Goal: Information Seeking & Learning: Check status

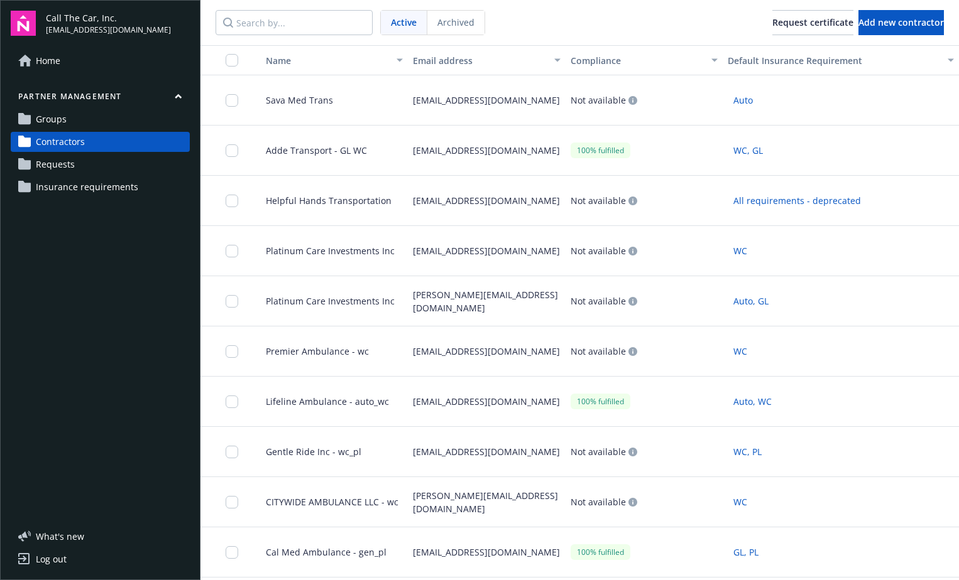
drag, startPoint x: 55, startPoint y: 167, endPoint x: 63, endPoint y: 165, distance: 7.9
click at [57, 167] on span "Requests" at bounding box center [55, 165] width 39 height 20
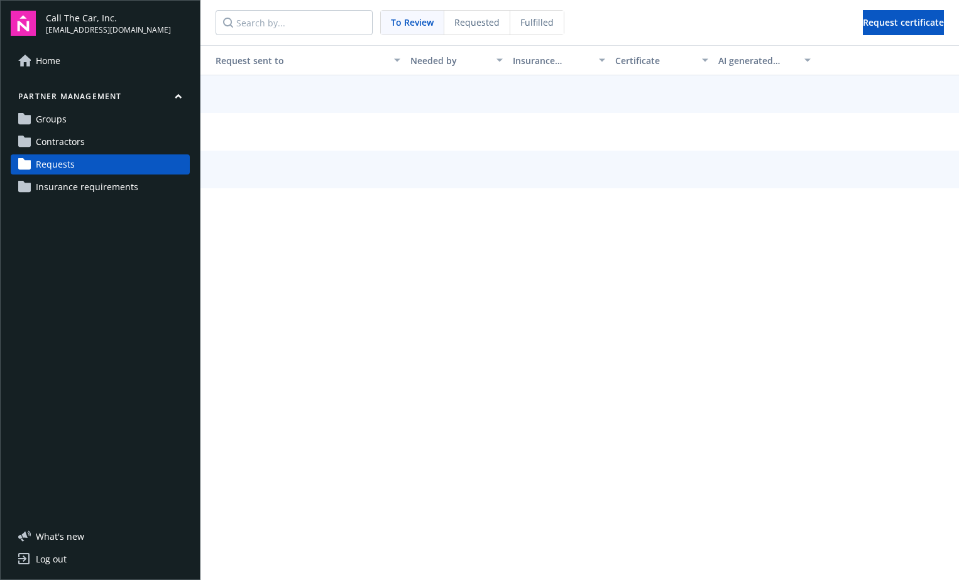
click at [64, 123] on span "Groups" at bounding box center [51, 119] width 31 height 20
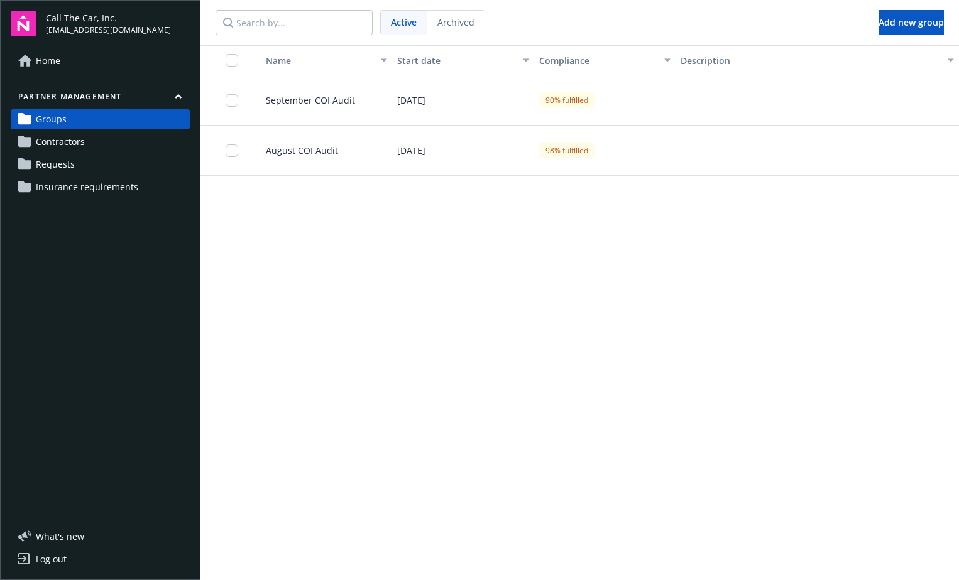
click at [425, 98] on span "[DATE]" at bounding box center [411, 100] width 28 height 13
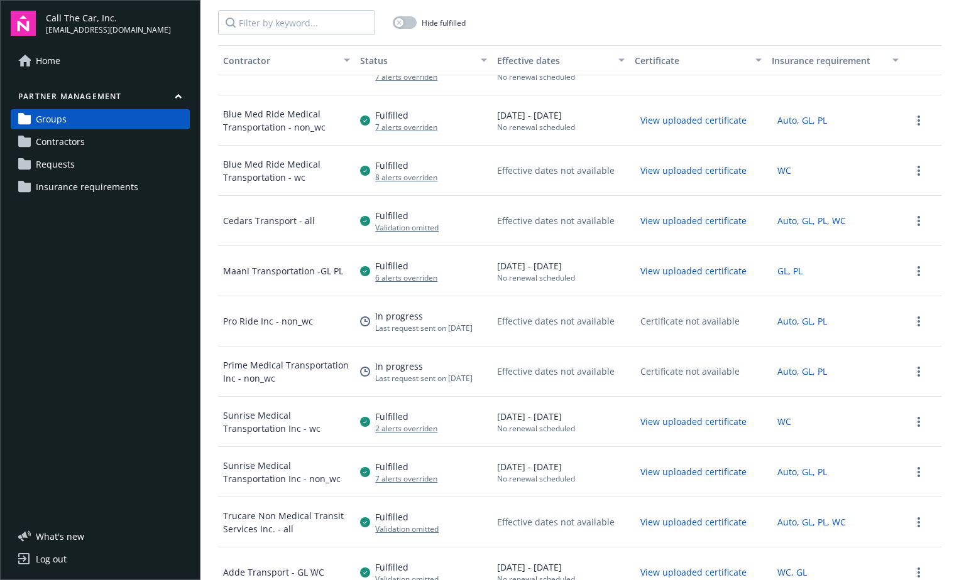
scroll to position [501, 0]
